Goal: Book appointment/travel/reservation

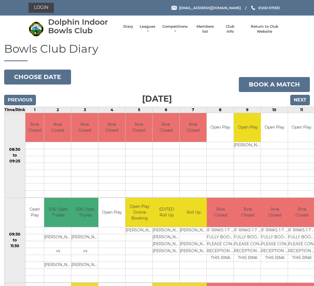
click at [50, 79] on button "Choose date" at bounding box center [37, 76] width 67 height 15
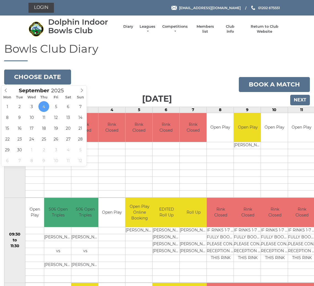
type input "[DATE]"
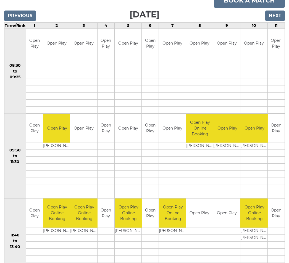
scroll to position [79, 0]
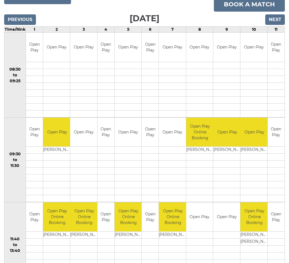
click at [270, 21] on input "Next" at bounding box center [276, 19] width 20 height 11
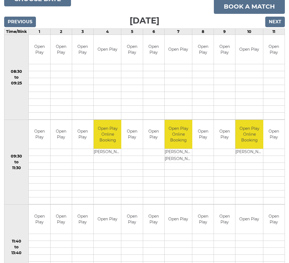
scroll to position [64, 0]
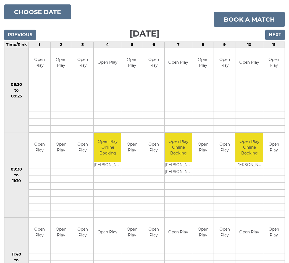
click at [276, 33] on input "Next" at bounding box center [276, 35] width 20 height 11
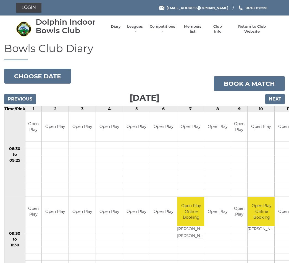
click at [276, 25] on div "Dolphin Indoor Bowls Club Diary Leagues Club leagues - Winter 2025/2026 Club le…" at bounding box center [145, 29] width 266 height 23
click at [277, 25] on div "Dolphin Indoor Bowls Club Diary Leagues Club leagues - Winter 2025/2026 Club le…" at bounding box center [145, 29] width 266 height 23
click at [269, 99] on input "Next" at bounding box center [276, 99] width 20 height 11
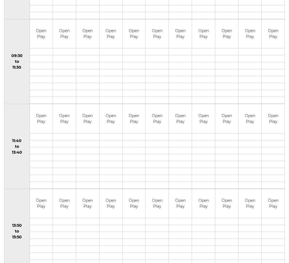
scroll to position [215, 0]
